Goal: Transaction & Acquisition: Purchase product/service

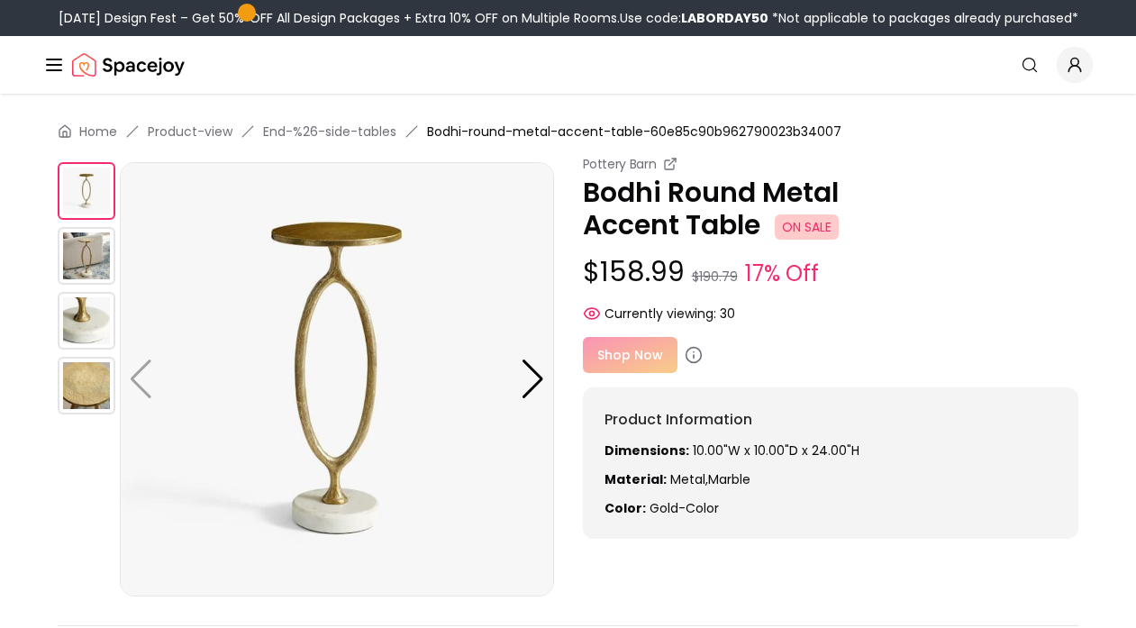
click at [623, 352] on div "Shop Now" at bounding box center [831, 355] width 496 height 36
click at [643, 349] on div "Shop Now" at bounding box center [831, 355] width 496 height 36
click at [627, 354] on div "Shop Now" at bounding box center [831, 355] width 496 height 36
click at [693, 358] on icon at bounding box center [693, 355] width 18 height 18
click at [650, 358] on div "Shop Now" at bounding box center [831, 355] width 496 height 36
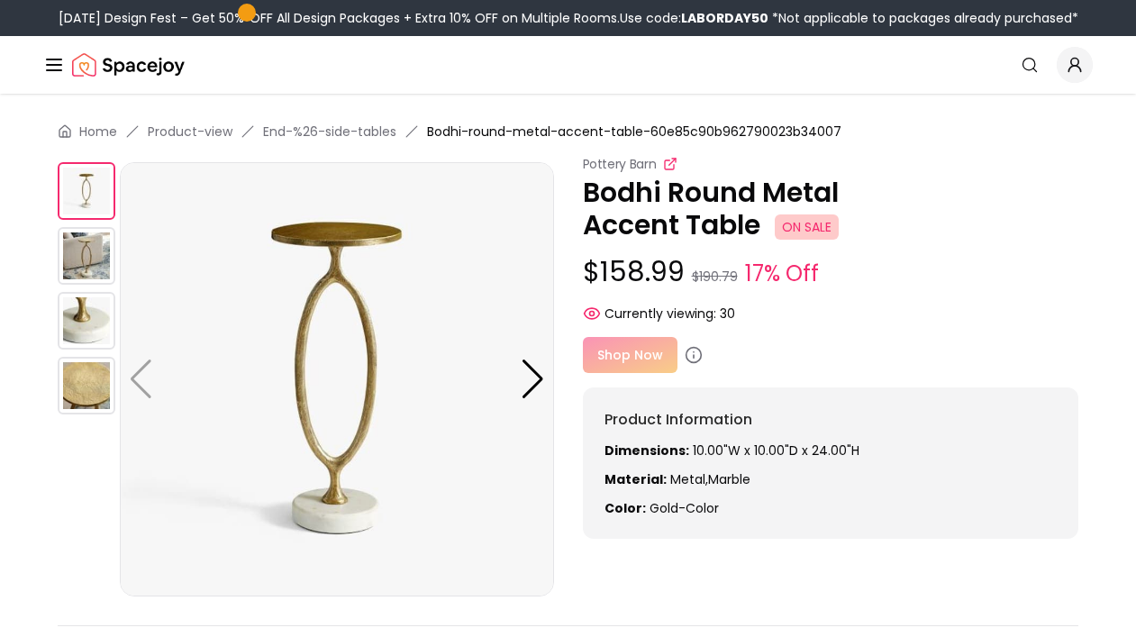
click at [671, 163] on icon at bounding box center [672, 162] width 6 height 6
click at [590, 316] on icon at bounding box center [592, 313] width 18 height 18
click at [626, 351] on div "Shop Now" at bounding box center [831, 355] width 496 height 36
click at [689, 351] on icon at bounding box center [693, 355] width 18 height 18
click at [643, 358] on div "Shop Now" at bounding box center [831, 355] width 496 height 36
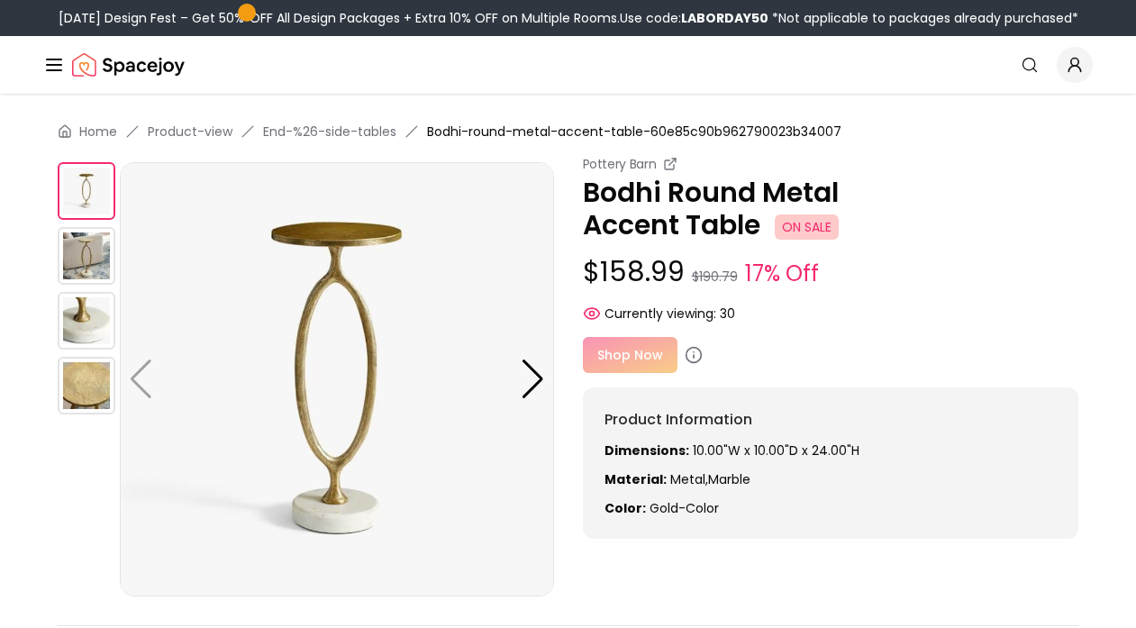
click at [333, 312] on img at bounding box center [337, 379] width 434 height 434
click at [903, 300] on div "Pottery Barn Bodhi Round Metal Accent Table ON SALE $158.99 $190.79 17% Off Cur…" at bounding box center [831, 239] width 496 height 168
